Goal: Navigation & Orientation: Find specific page/section

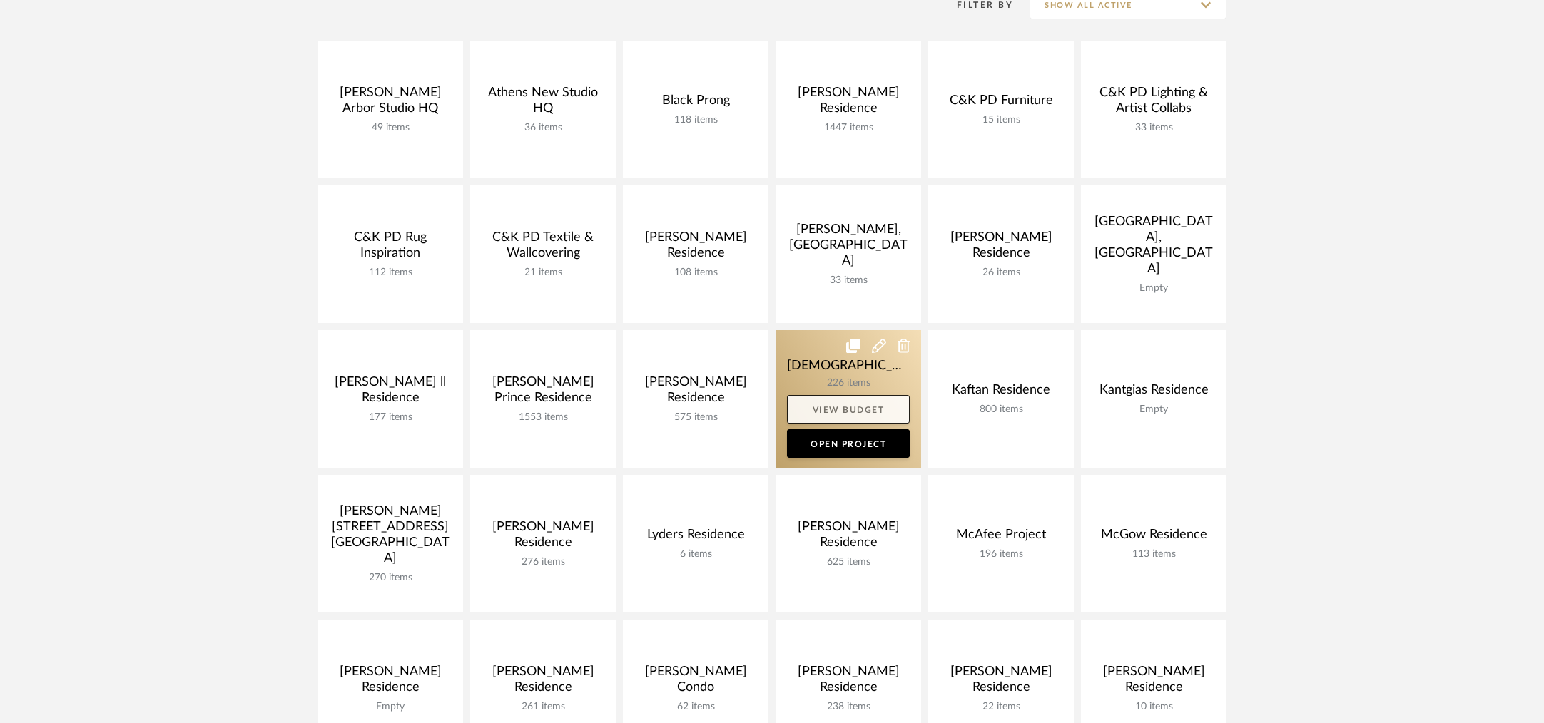
scroll to position [469, 0]
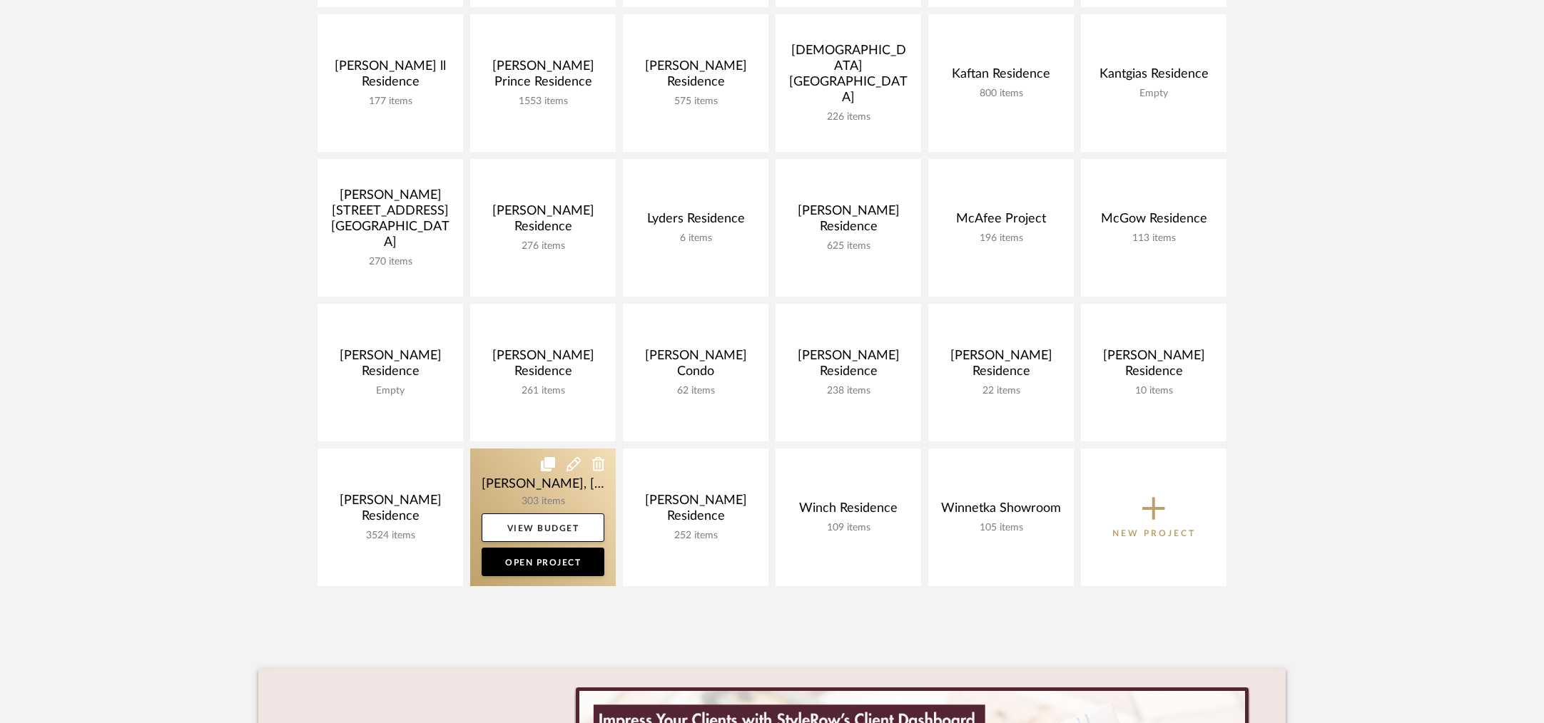
click at [509, 480] on link at bounding box center [543, 518] width 146 height 138
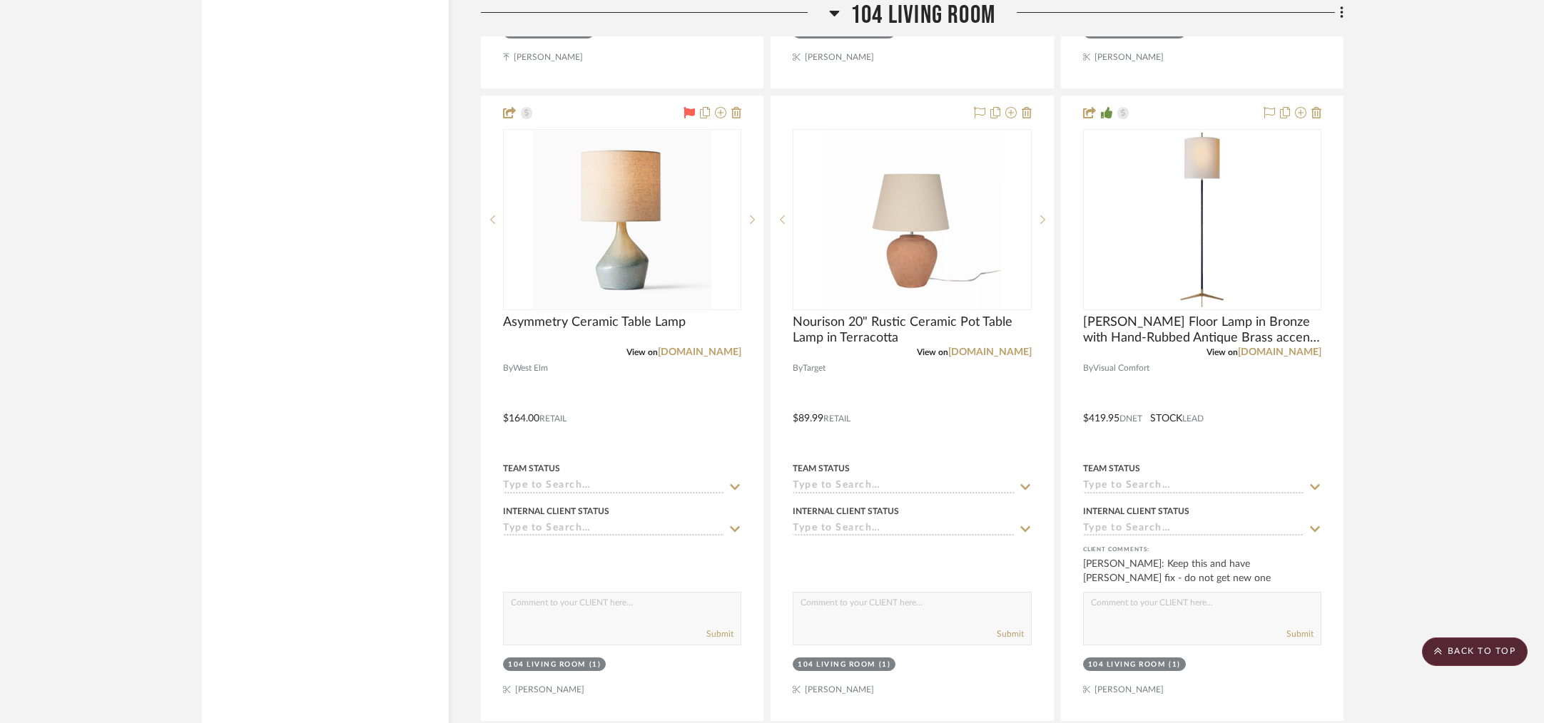
scroll to position [7089, 0]
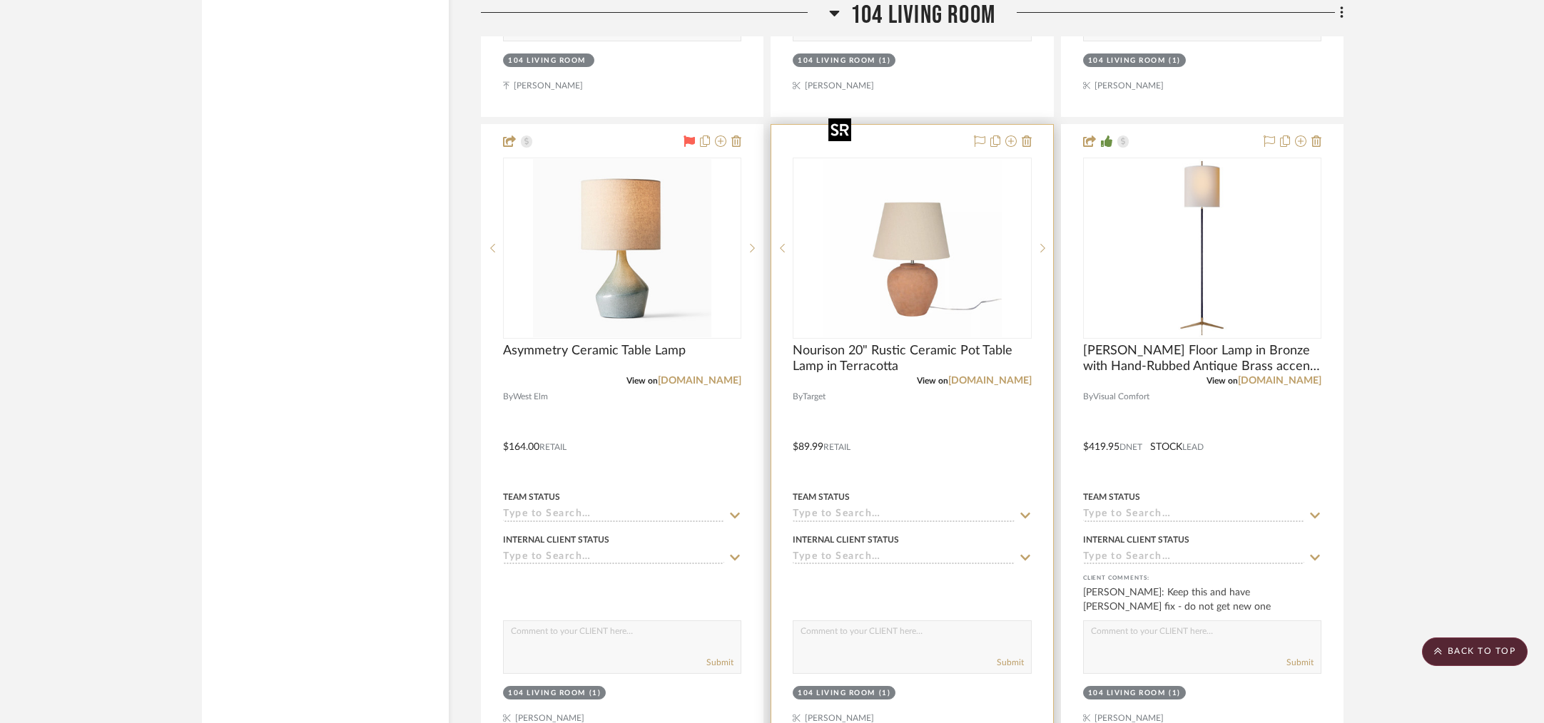
click at [960, 241] on img "0" at bounding box center [912, 248] width 178 height 178
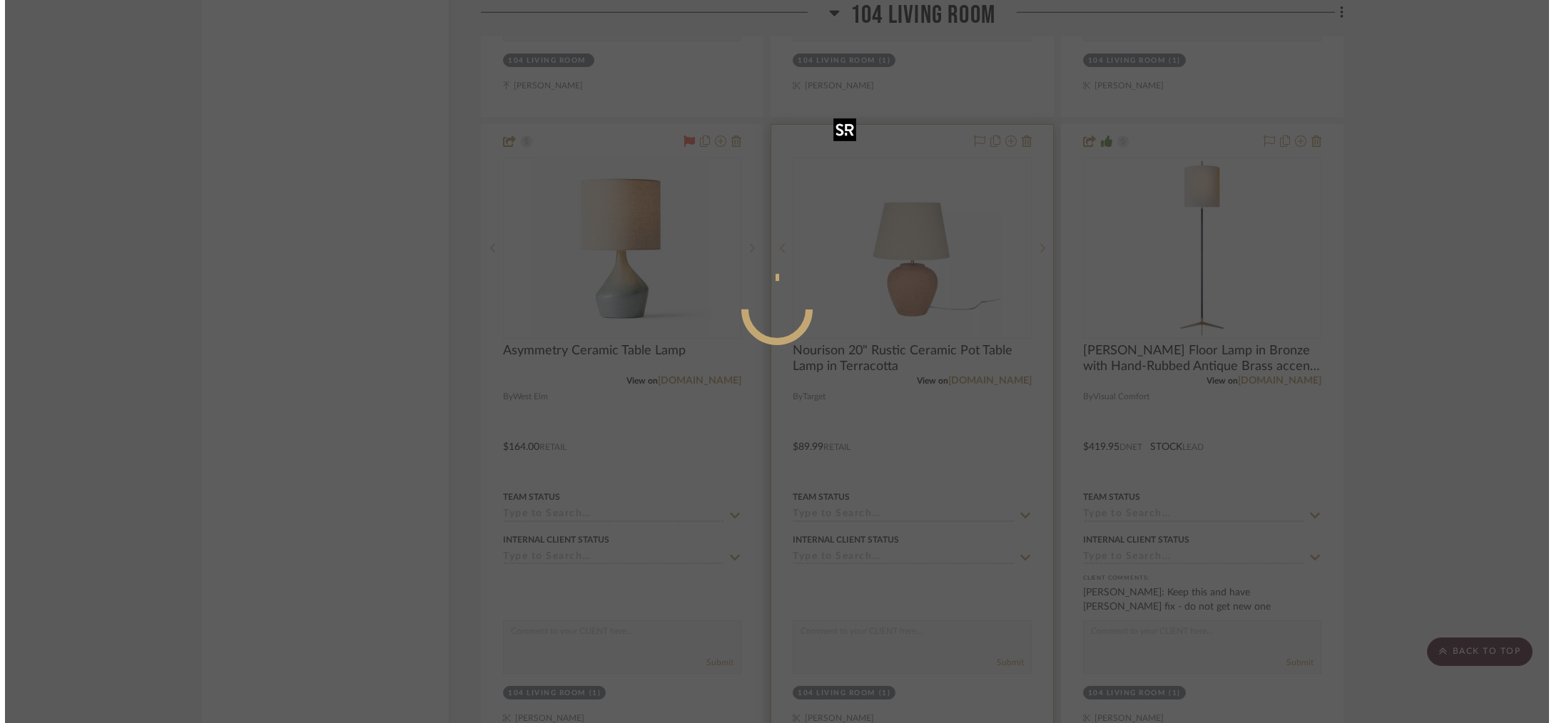
scroll to position [0, 0]
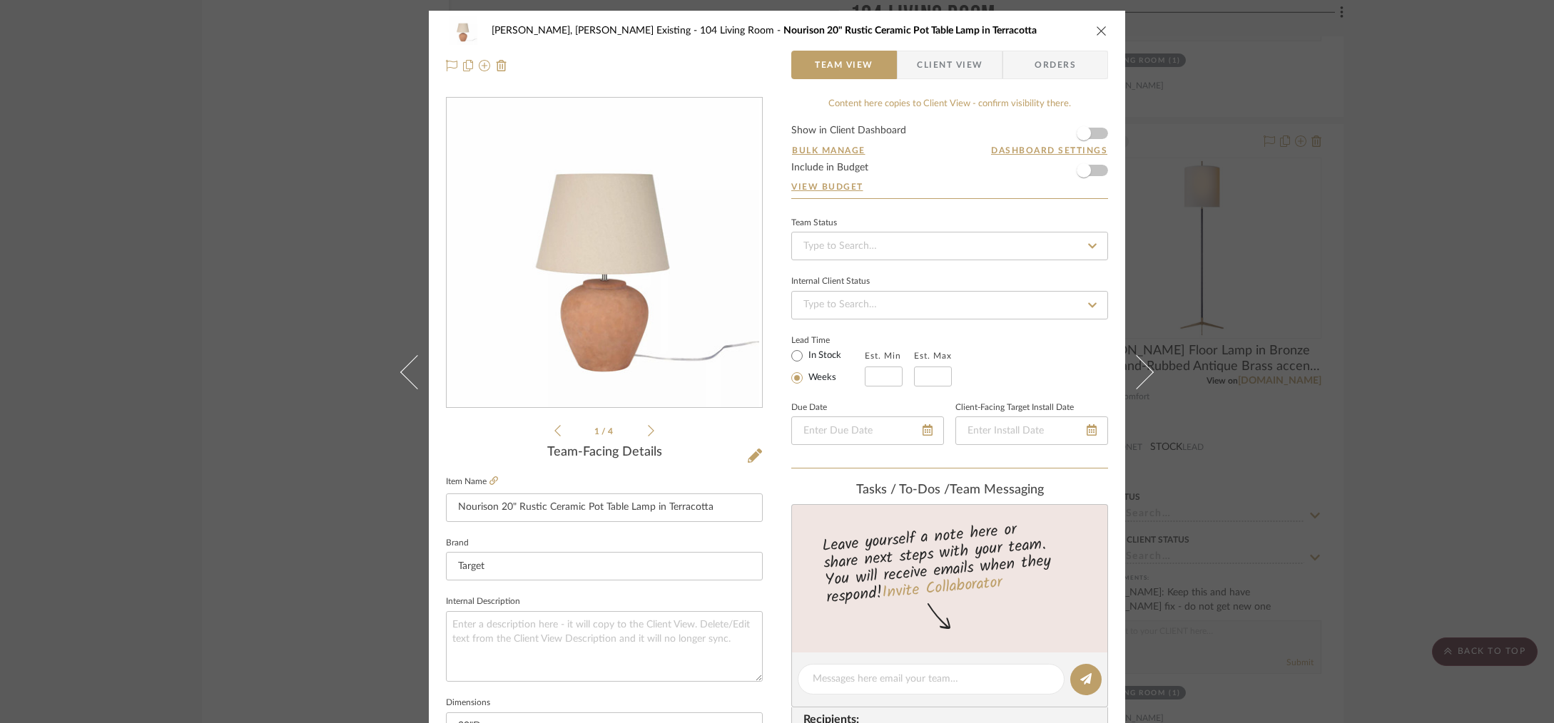
click at [949, 66] on span "Client View" at bounding box center [950, 65] width 66 height 29
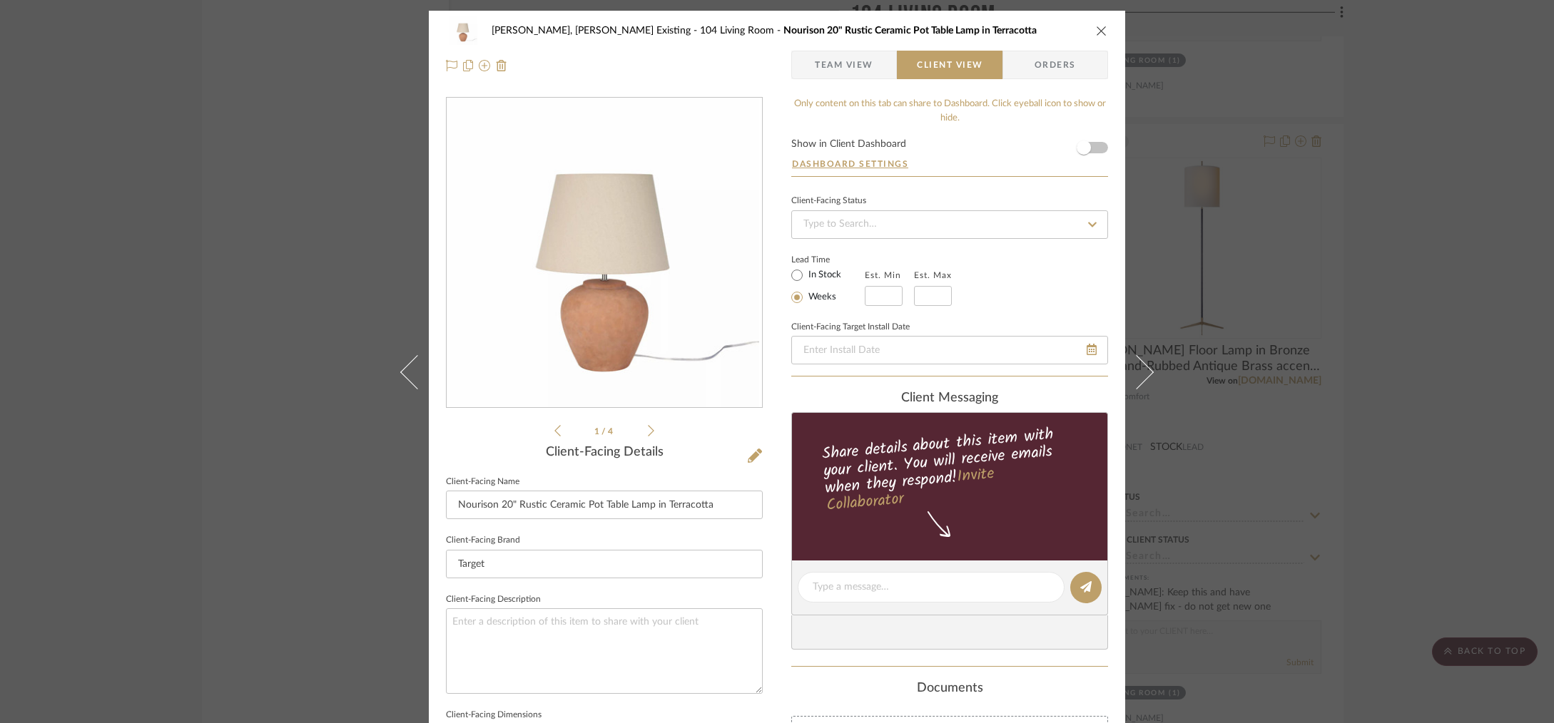
drag, startPoint x: 828, startPoint y: 61, endPoint x: 837, endPoint y: 61, distance: 8.6
click at [828, 61] on span "Team View" at bounding box center [844, 65] width 59 height 29
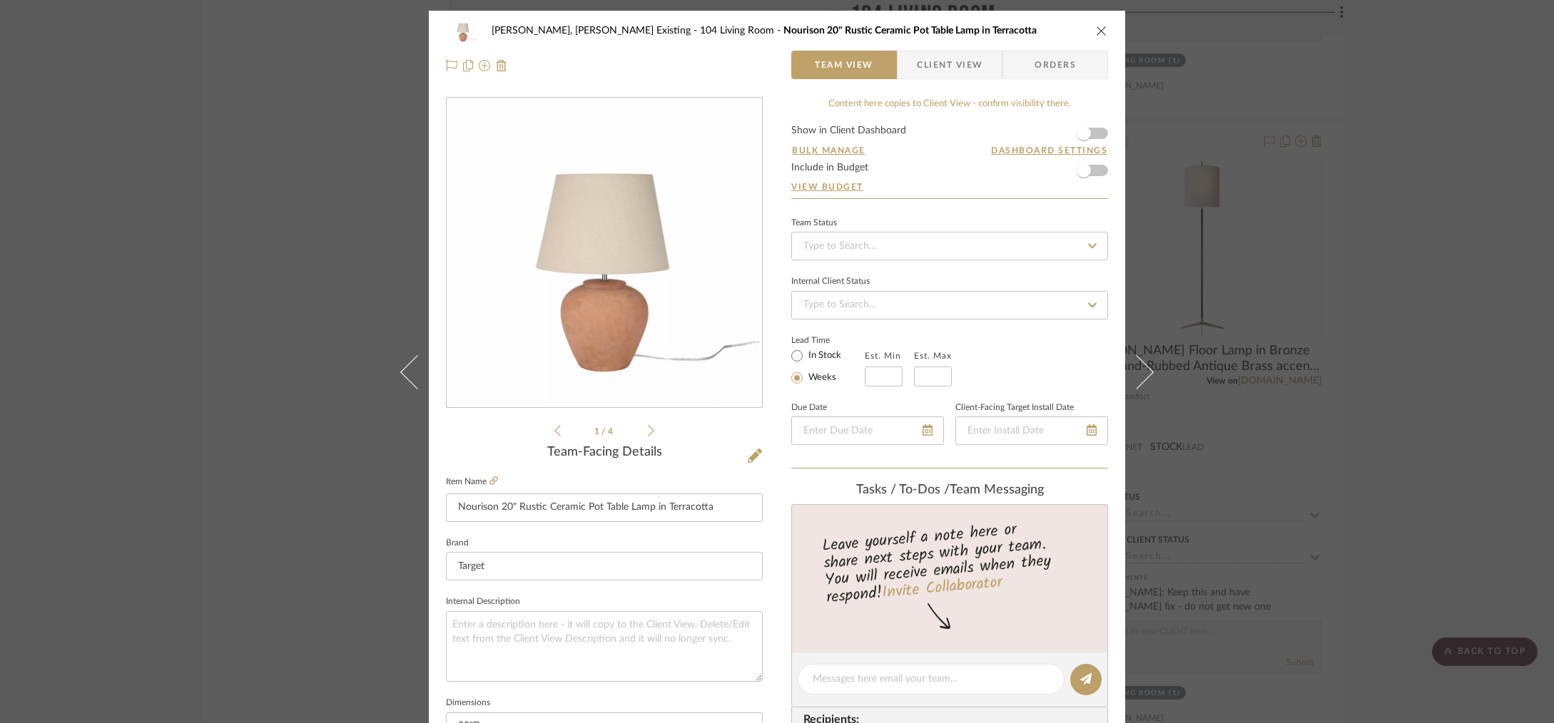
click at [1349, 243] on div "[PERSON_NAME], [PERSON_NAME] Existing 104 Living Room Nourison 20" Rustic Ceram…" at bounding box center [777, 361] width 1554 height 723
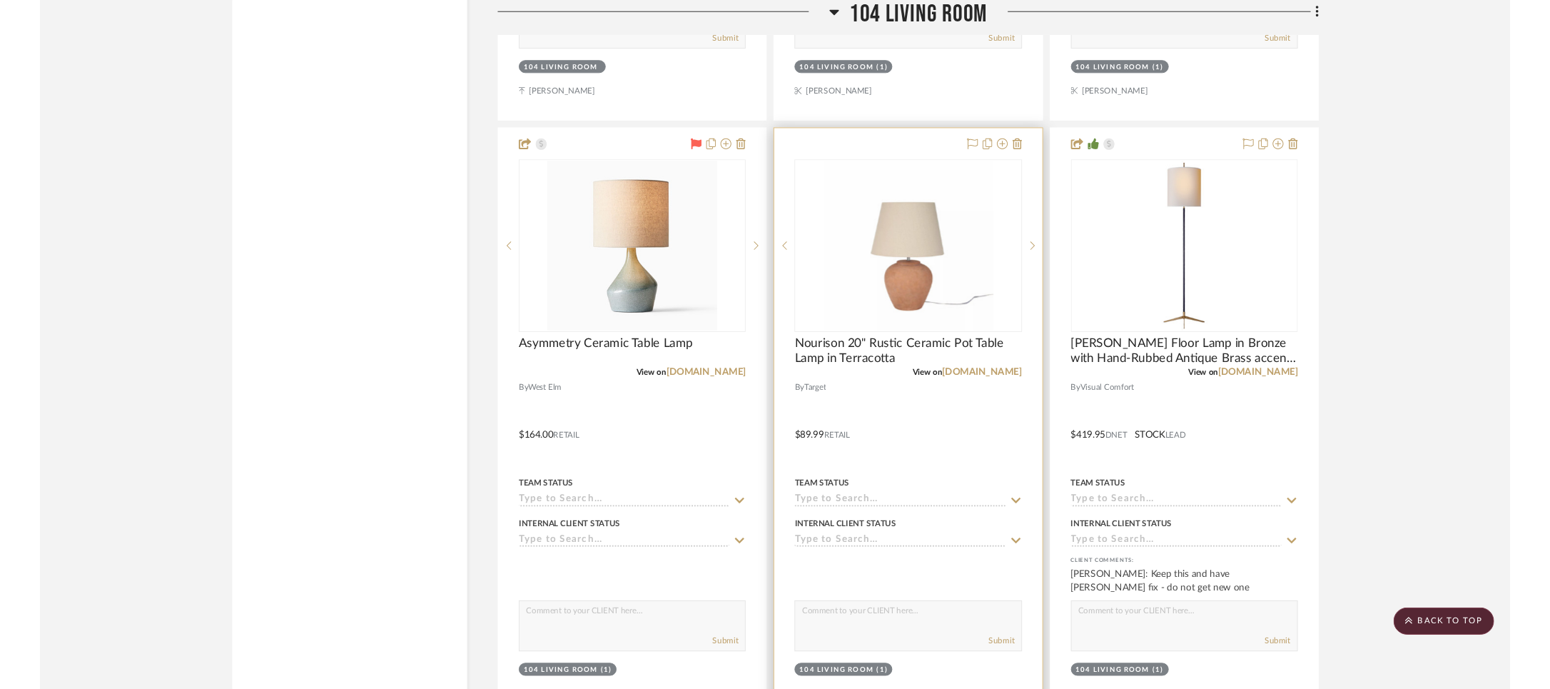
scroll to position [7082, 0]
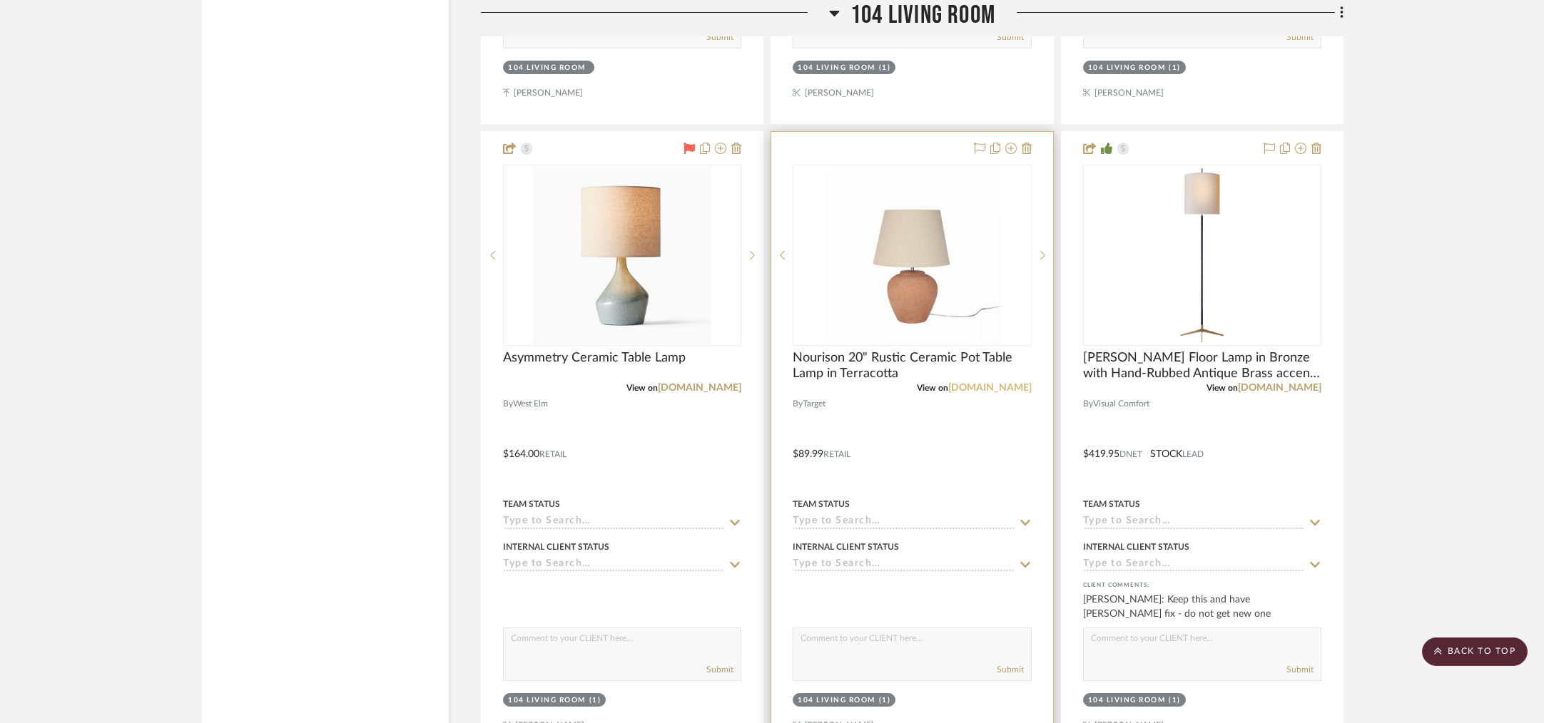
click at [1005, 383] on link "[DOMAIN_NAME]" at bounding box center [989, 388] width 83 height 10
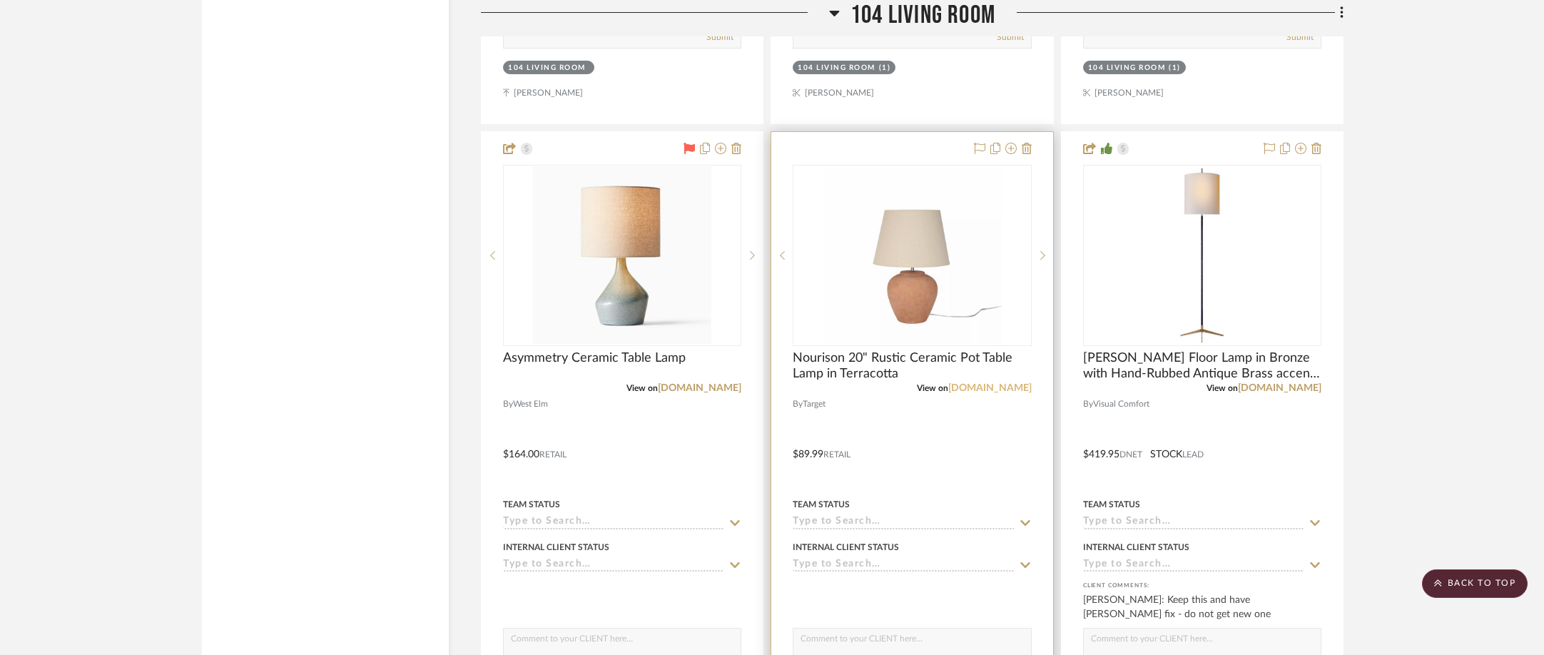
click at [1010, 383] on link "[DOMAIN_NAME]" at bounding box center [989, 388] width 83 height 10
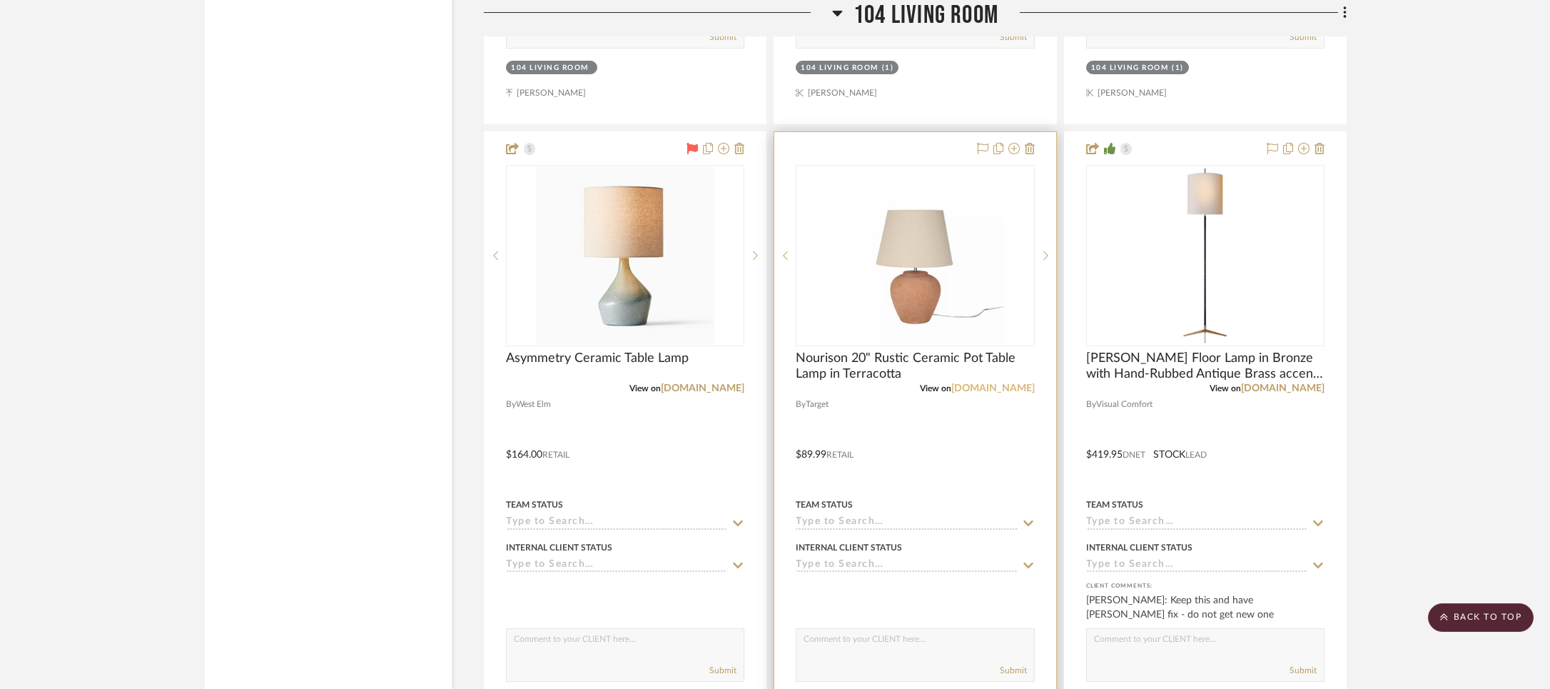
click at [1025, 383] on link "[DOMAIN_NAME]" at bounding box center [992, 388] width 83 height 10
